Goal: Information Seeking & Learning: Learn about a topic

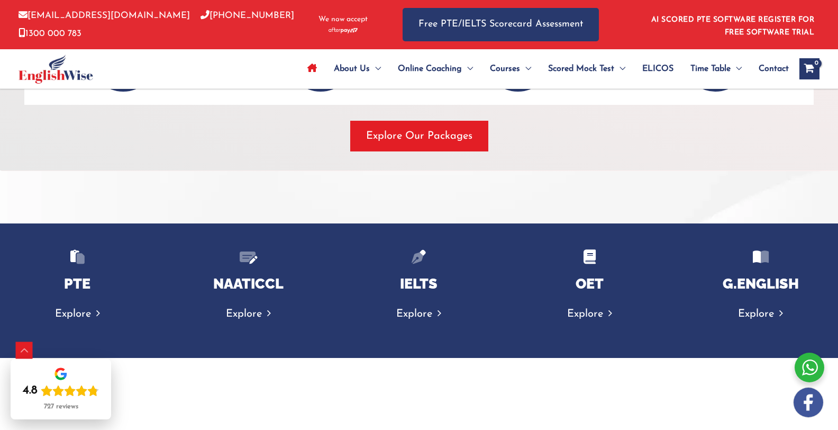
scroll to position [1668, 0]
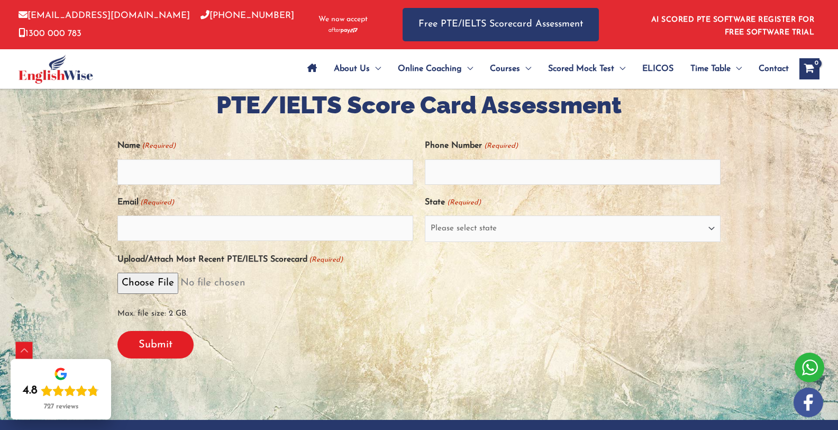
scroll to position [214, 0]
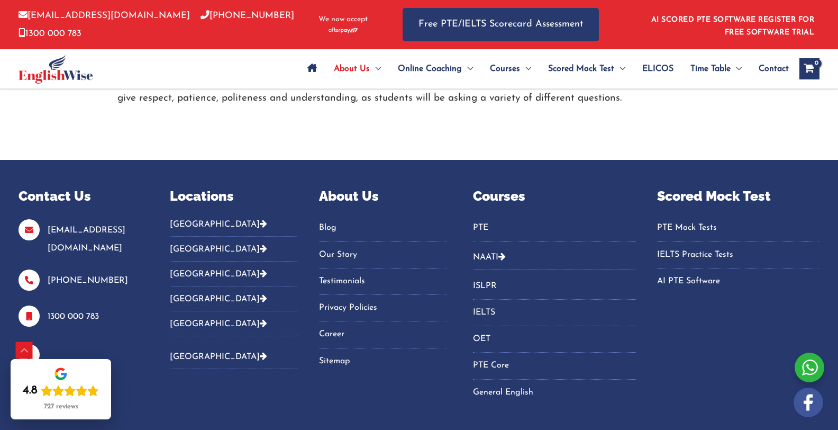
scroll to position [1750, 0]
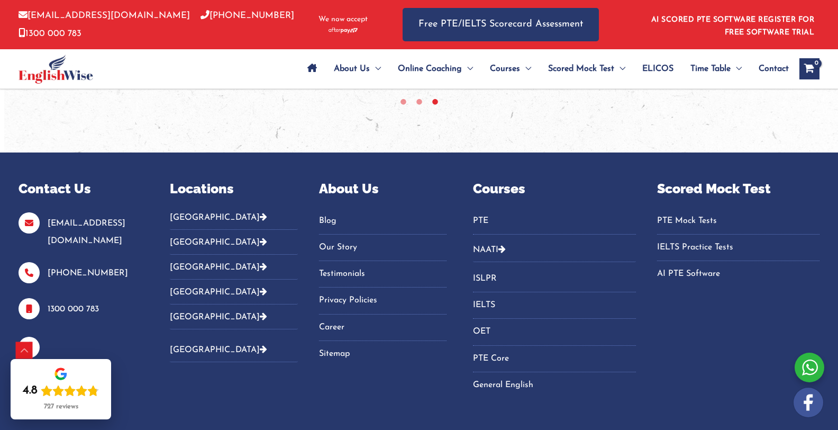
scroll to position [891, 0]
